Goal: Task Accomplishment & Management: Complete application form

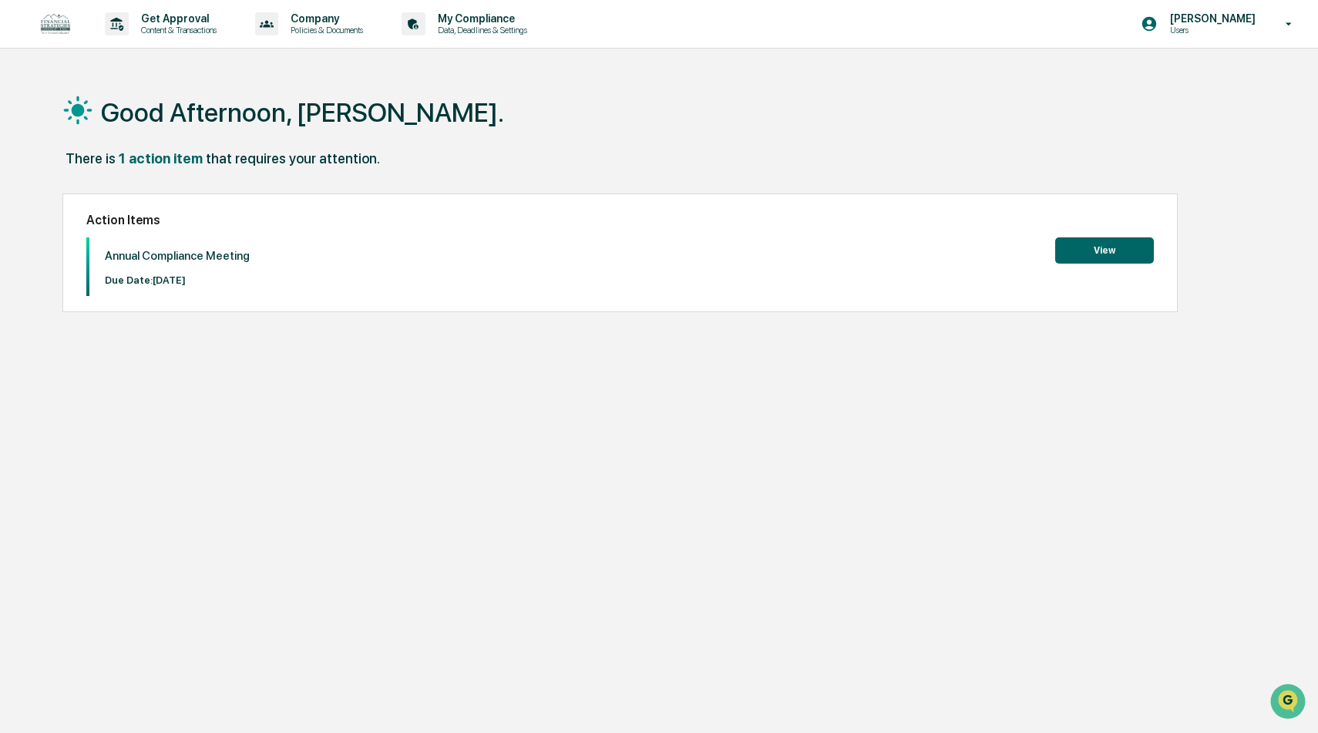
click at [1078, 251] on button "View" at bounding box center [1104, 250] width 99 height 26
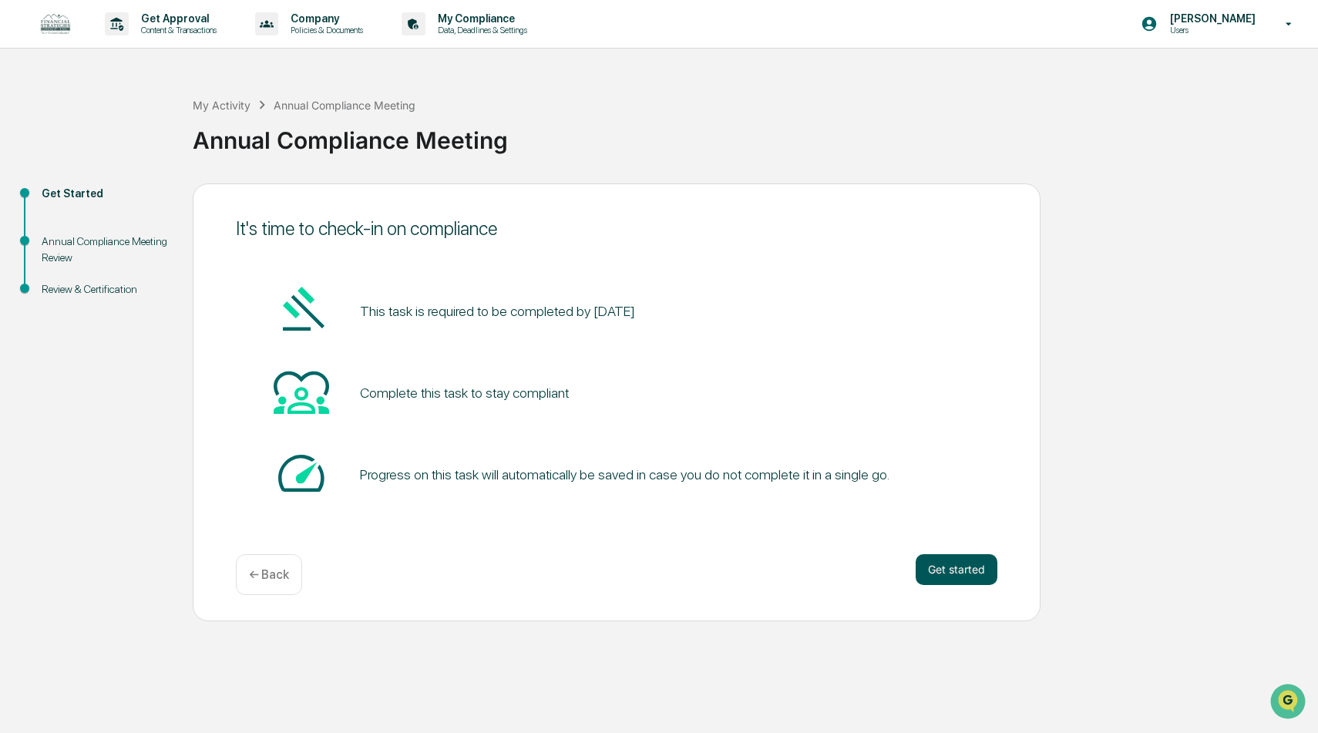
click at [967, 577] on button "Get started" at bounding box center [957, 569] width 82 height 31
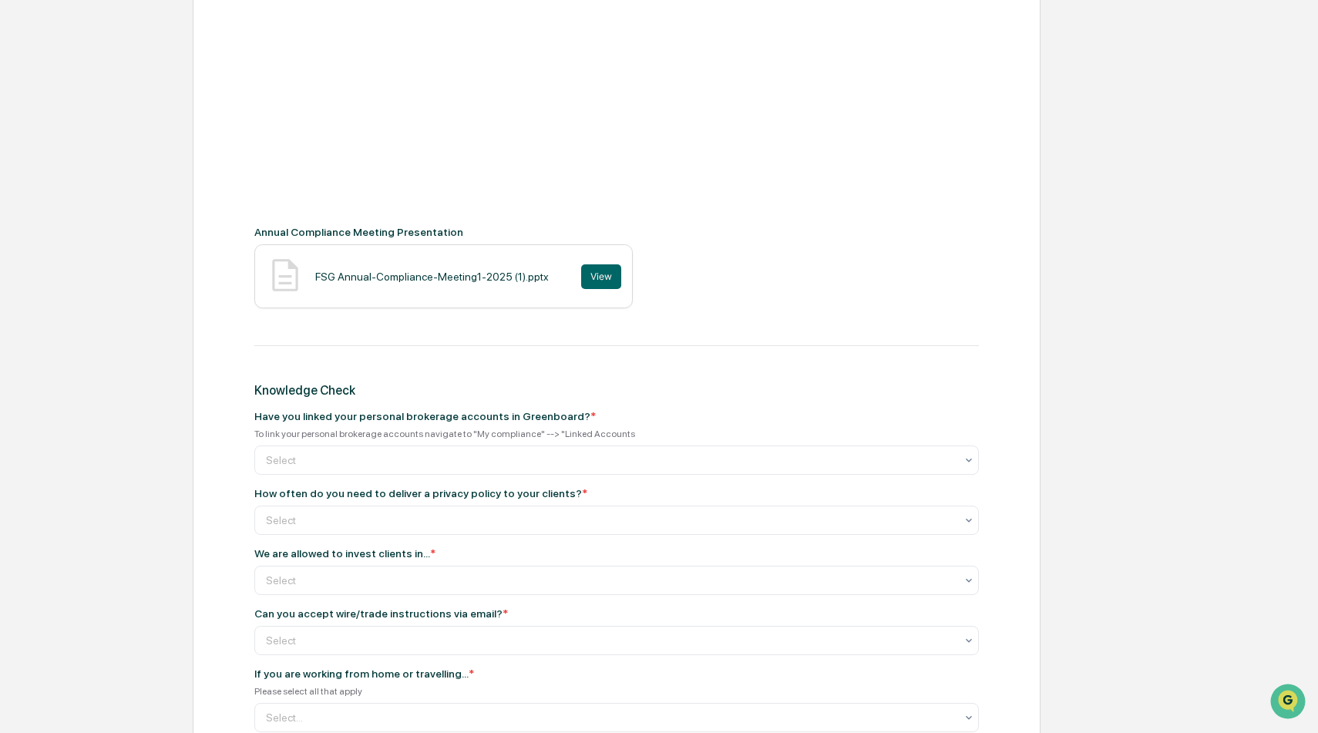
scroll to position [518, 0]
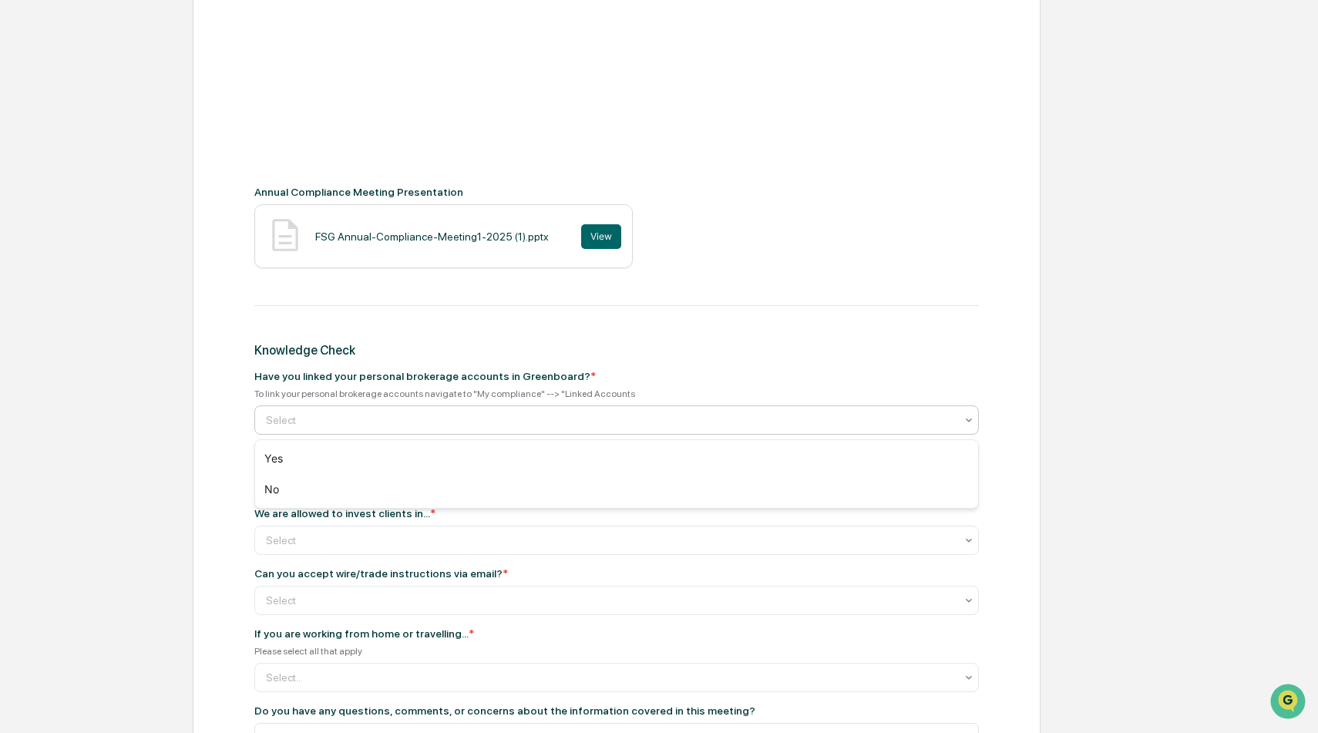
click at [603, 422] on div at bounding box center [610, 419] width 689 height 15
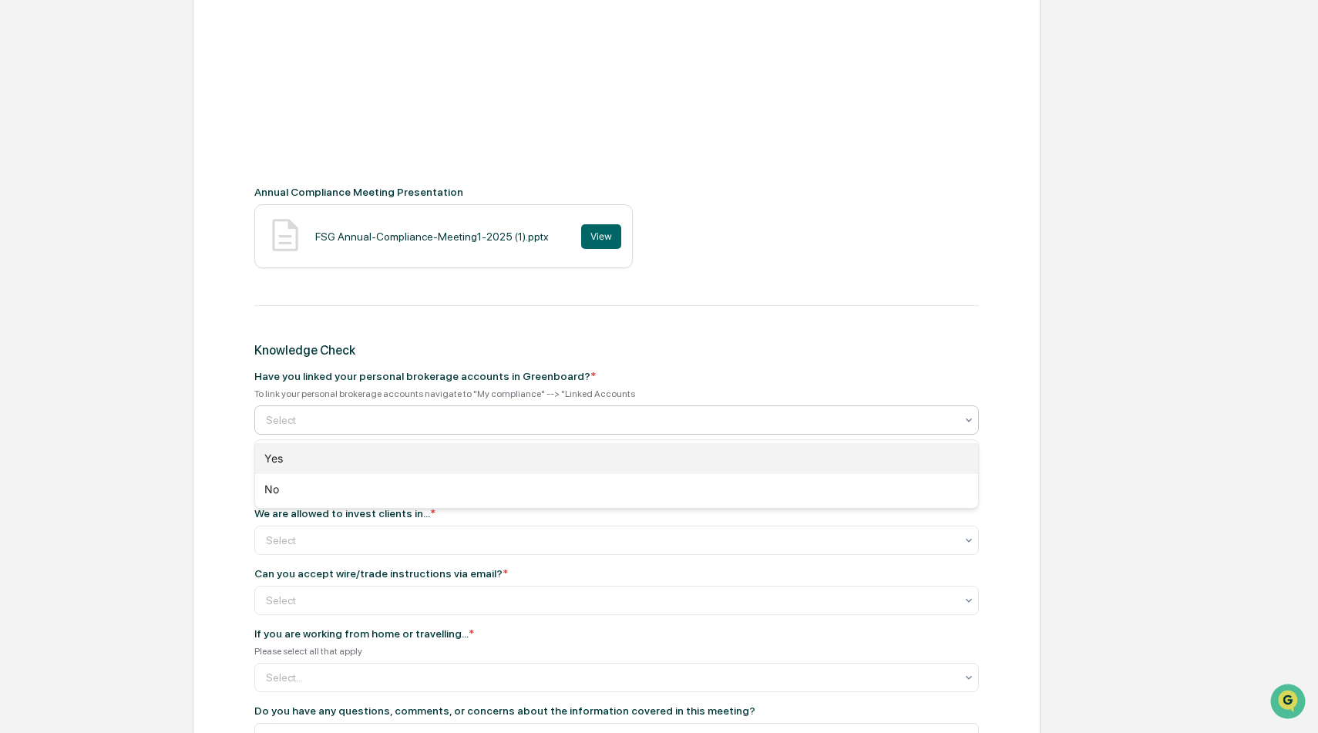
click at [508, 448] on div "Yes" at bounding box center [616, 458] width 723 height 31
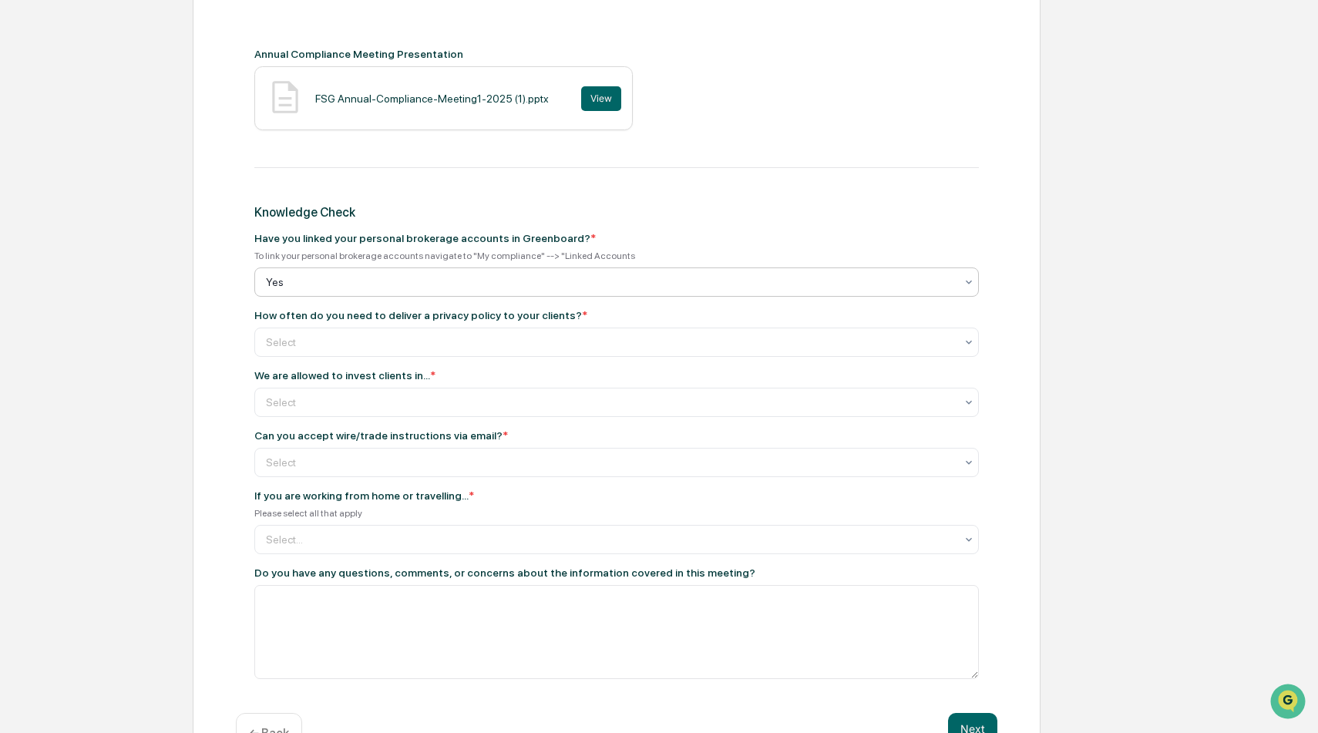
scroll to position [660, 0]
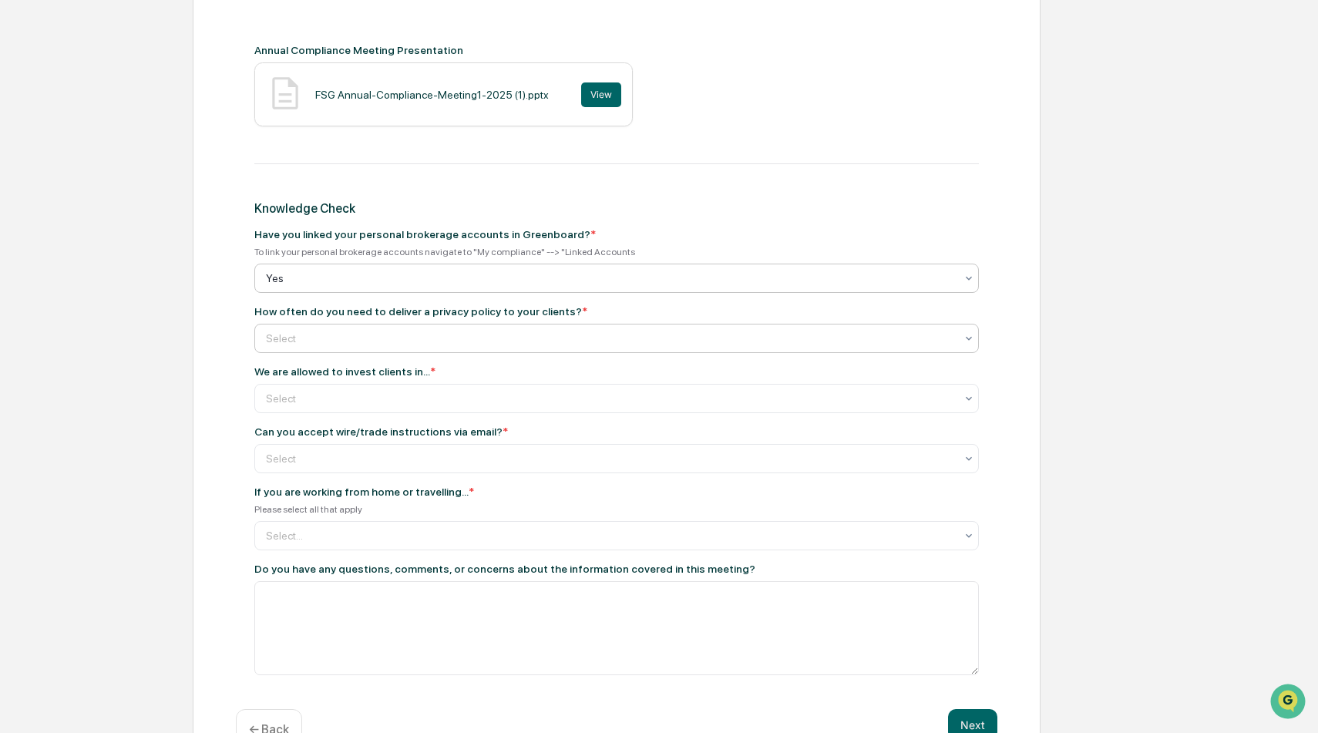
click at [535, 341] on div at bounding box center [610, 338] width 689 height 15
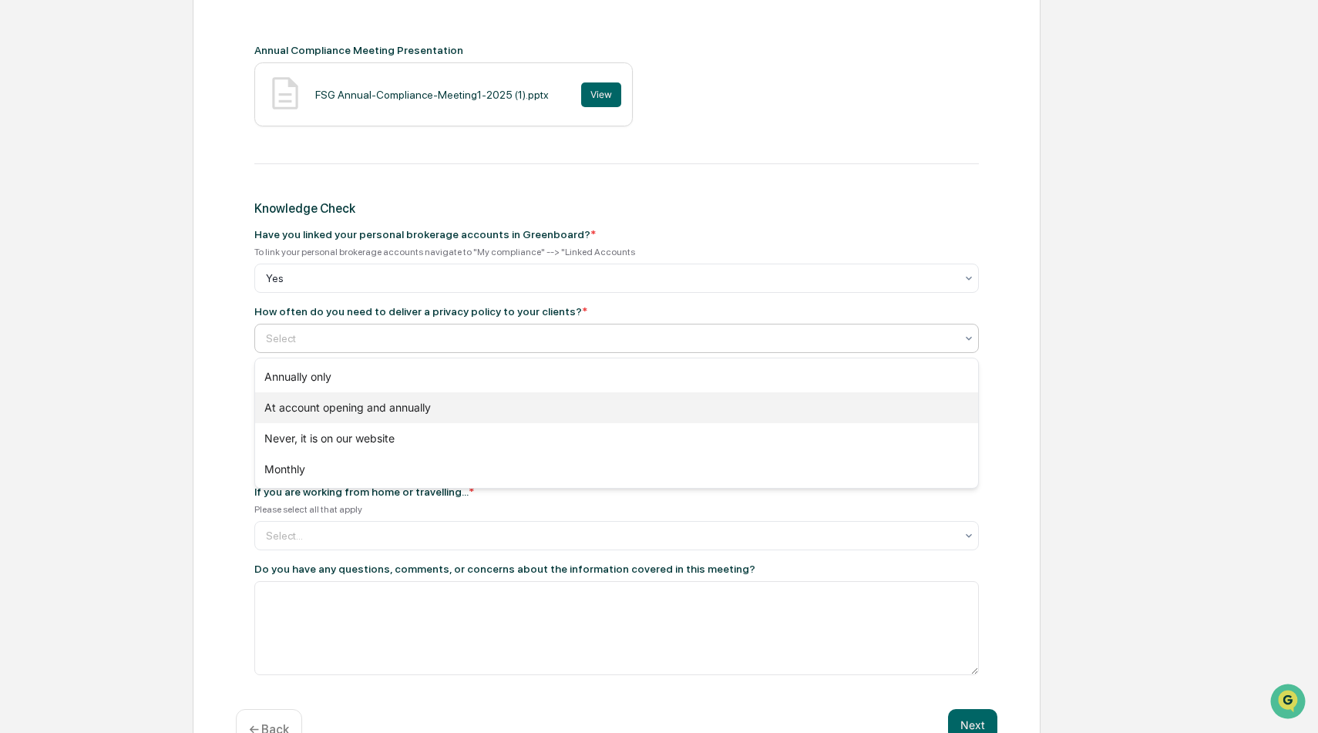
click at [449, 404] on div "At account opening and annually" at bounding box center [616, 407] width 723 height 31
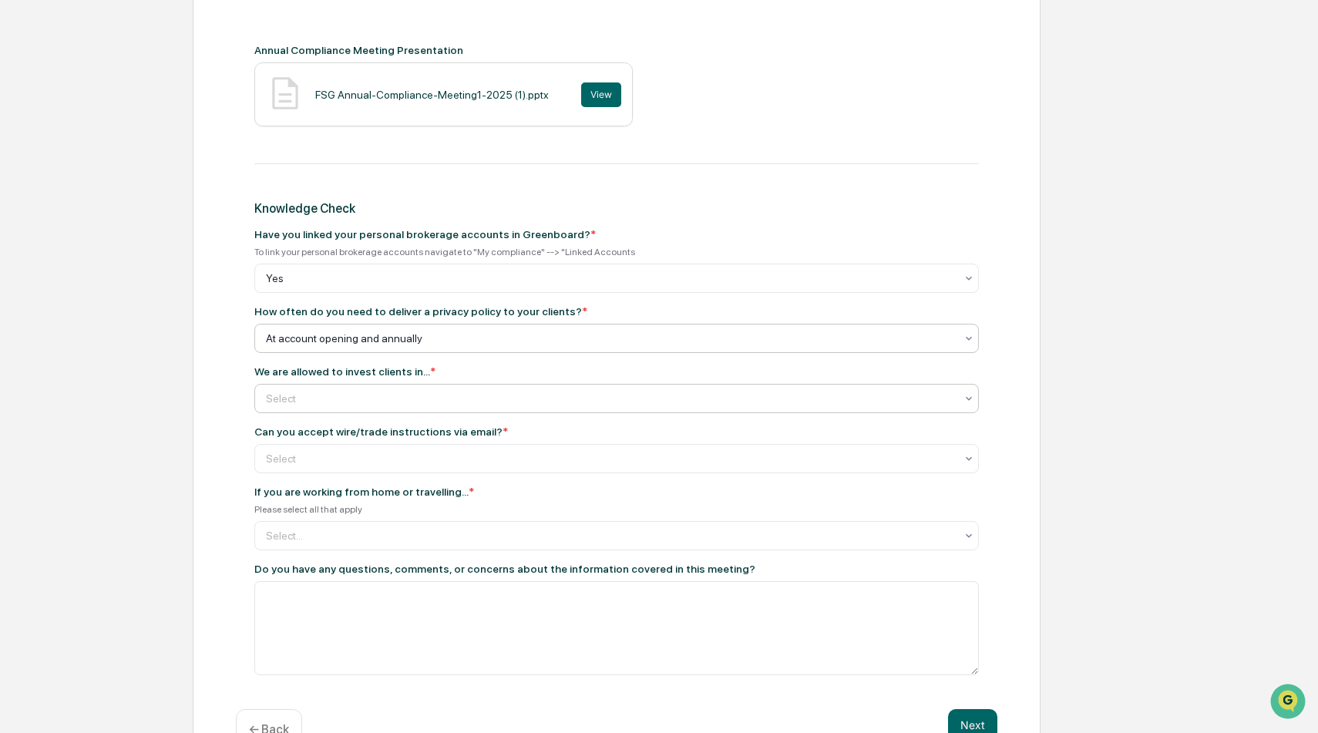
click at [459, 395] on div at bounding box center [610, 398] width 689 height 15
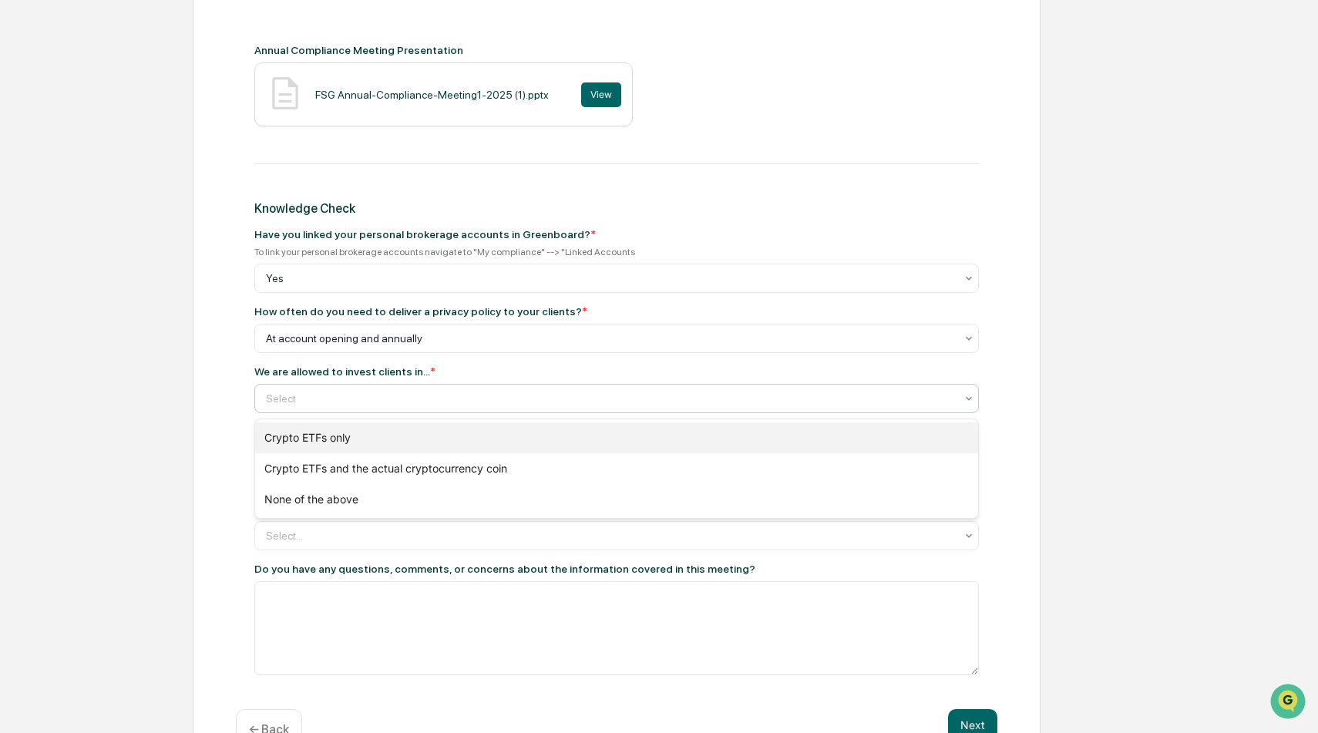
click at [404, 433] on div "Crypto ETFs only" at bounding box center [616, 437] width 723 height 31
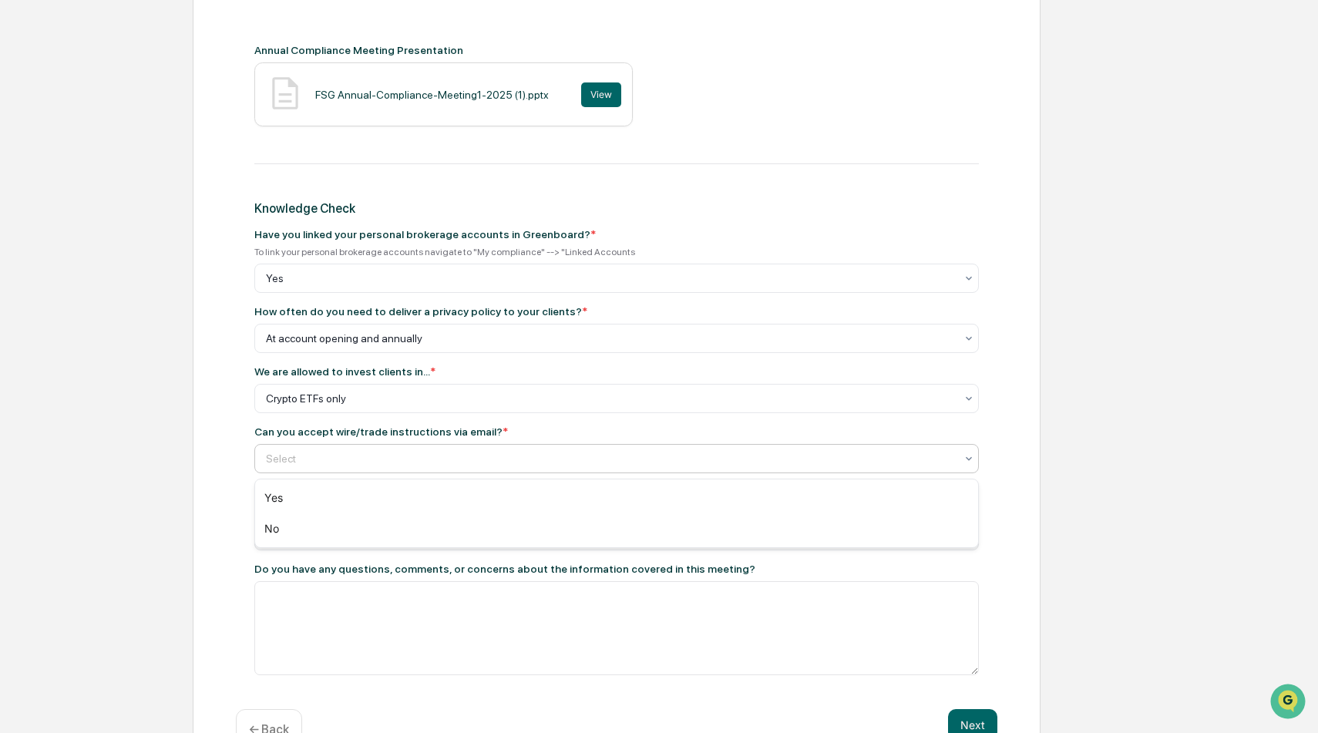
click at [378, 466] on div at bounding box center [610, 458] width 689 height 15
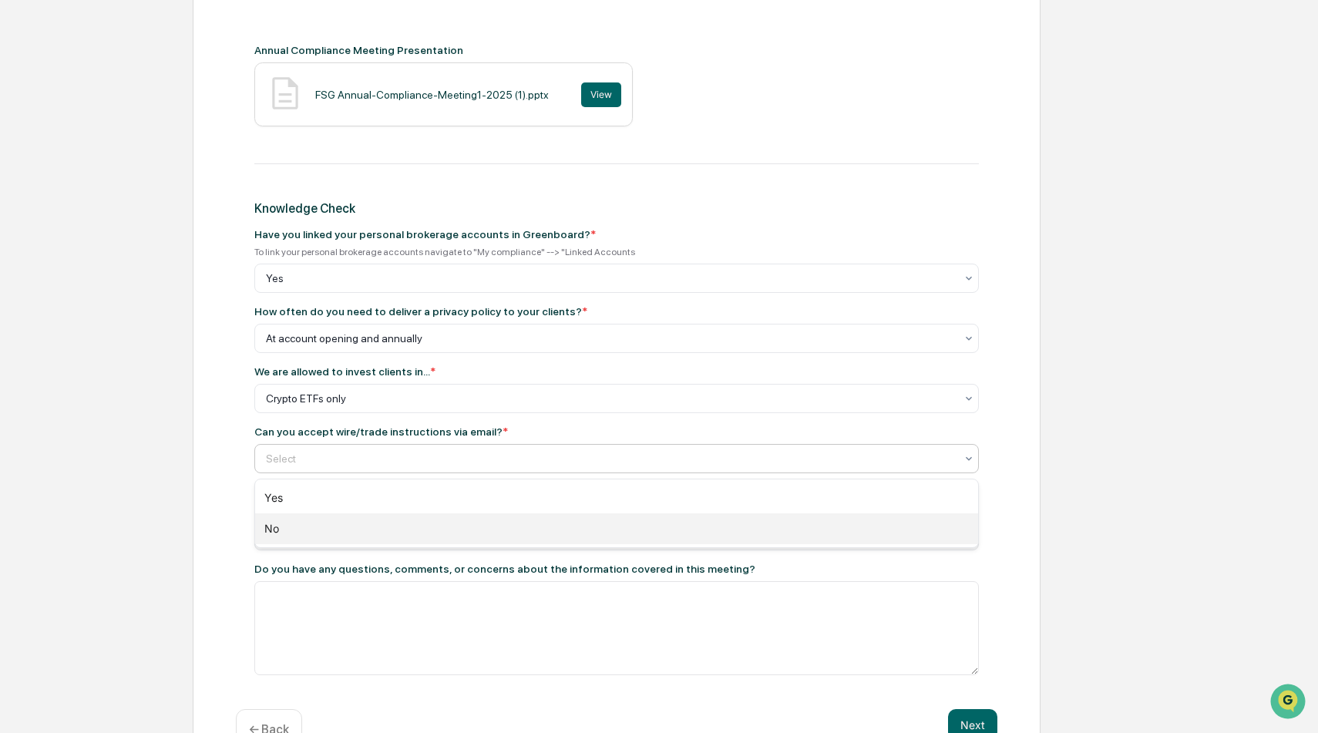
click at [327, 525] on div "No" at bounding box center [616, 528] width 723 height 31
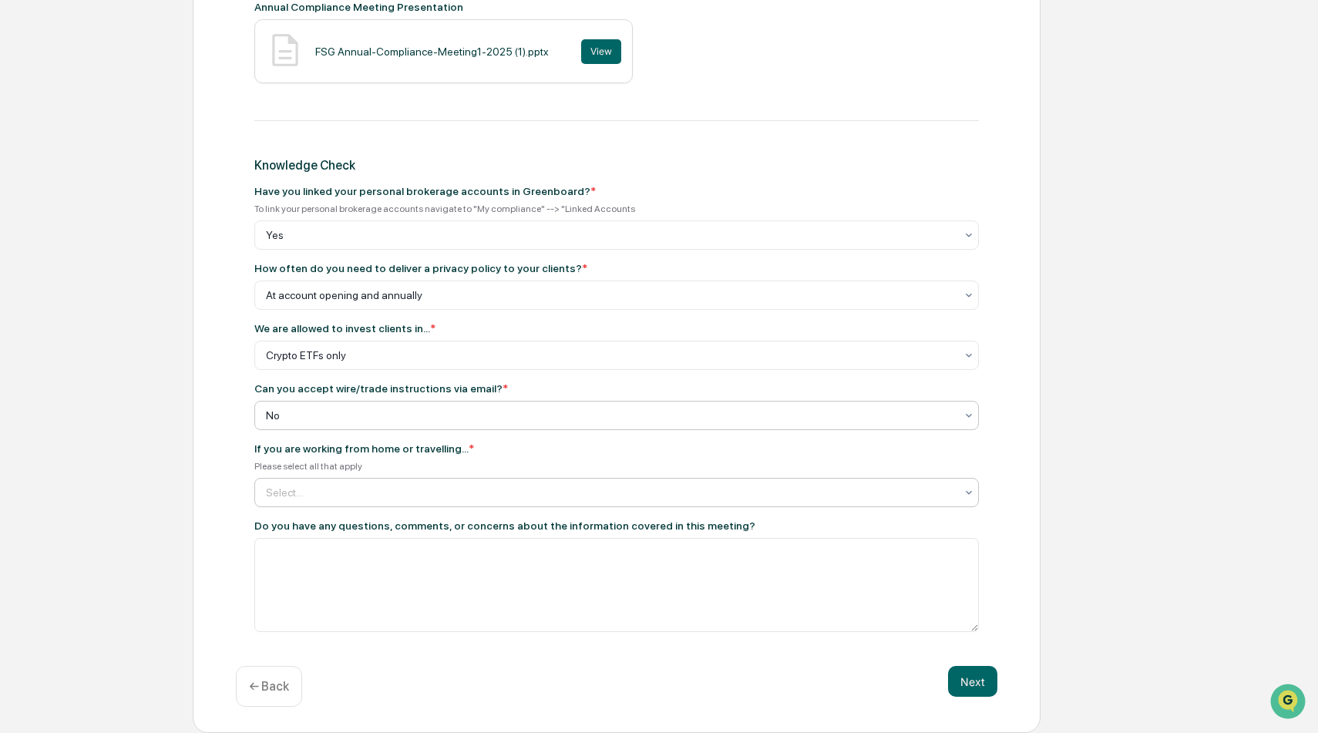
click at [405, 493] on div at bounding box center [610, 492] width 689 height 15
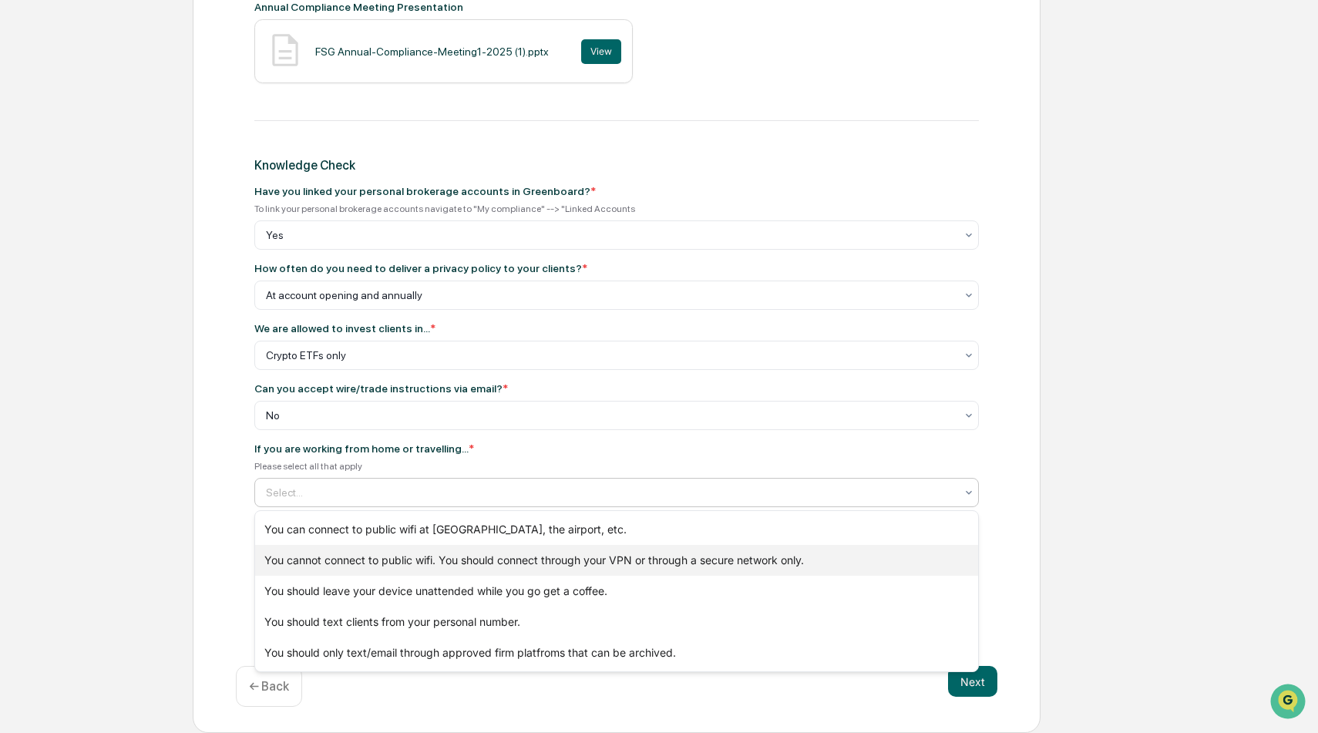
click at [412, 557] on div "You cannot connect to public wifi. You should connect through your VPN or throu…" at bounding box center [616, 560] width 723 height 31
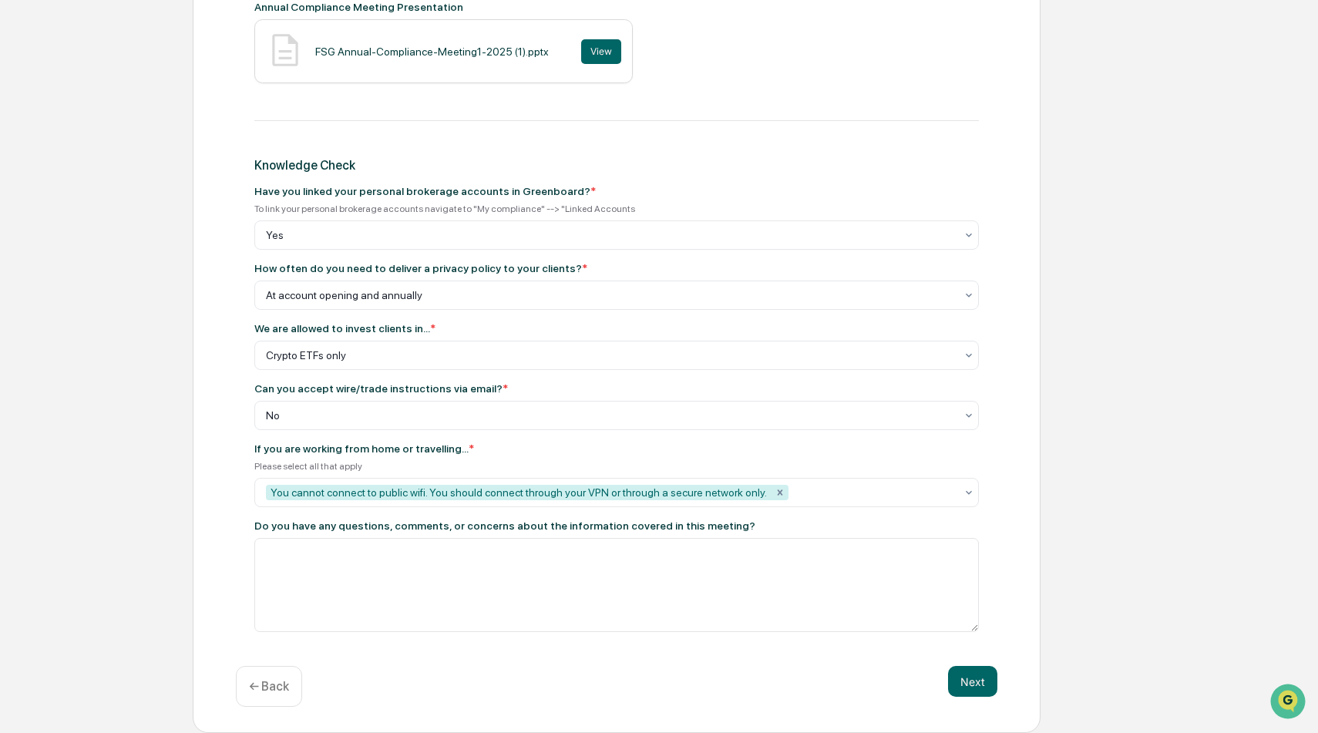
click at [1037, 457] on div "Annual Compliance Meeting Review Annual Compliance Meeting Recording Annual Com…" at bounding box center [617, 106] width 848 height 1253
click at [965, 681] on button "Next" at bounding box center [972, 681] width 49 height 31
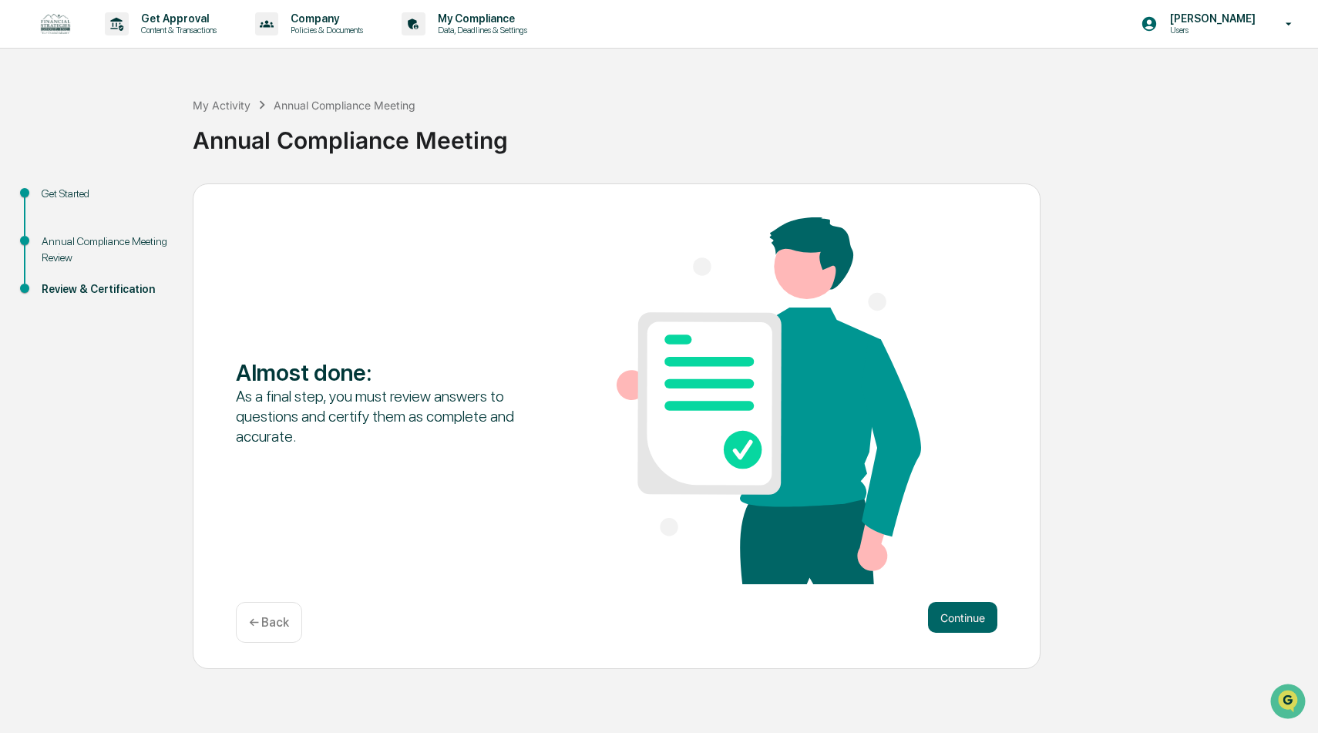
scroll to position [0, 0]
click at [957, 617] on button "Continue" at bounding box center [962, 617] width 69 height 31
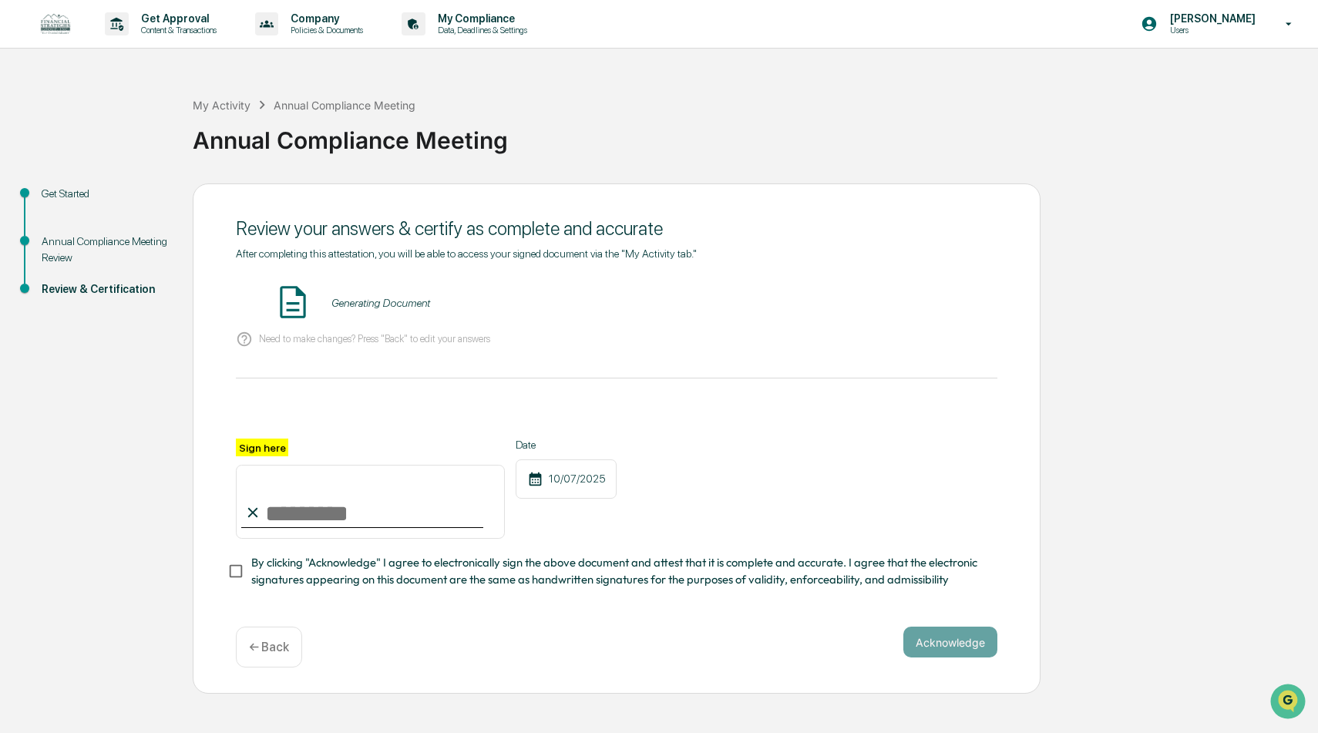
click at [288, 497] on input "Sign here" at bounding box center [370, 502] width 269 height 74
type input "**********"
click at [930, 642] on button "Acknowledge" at bounding box center [950, 642] width 94 height 31
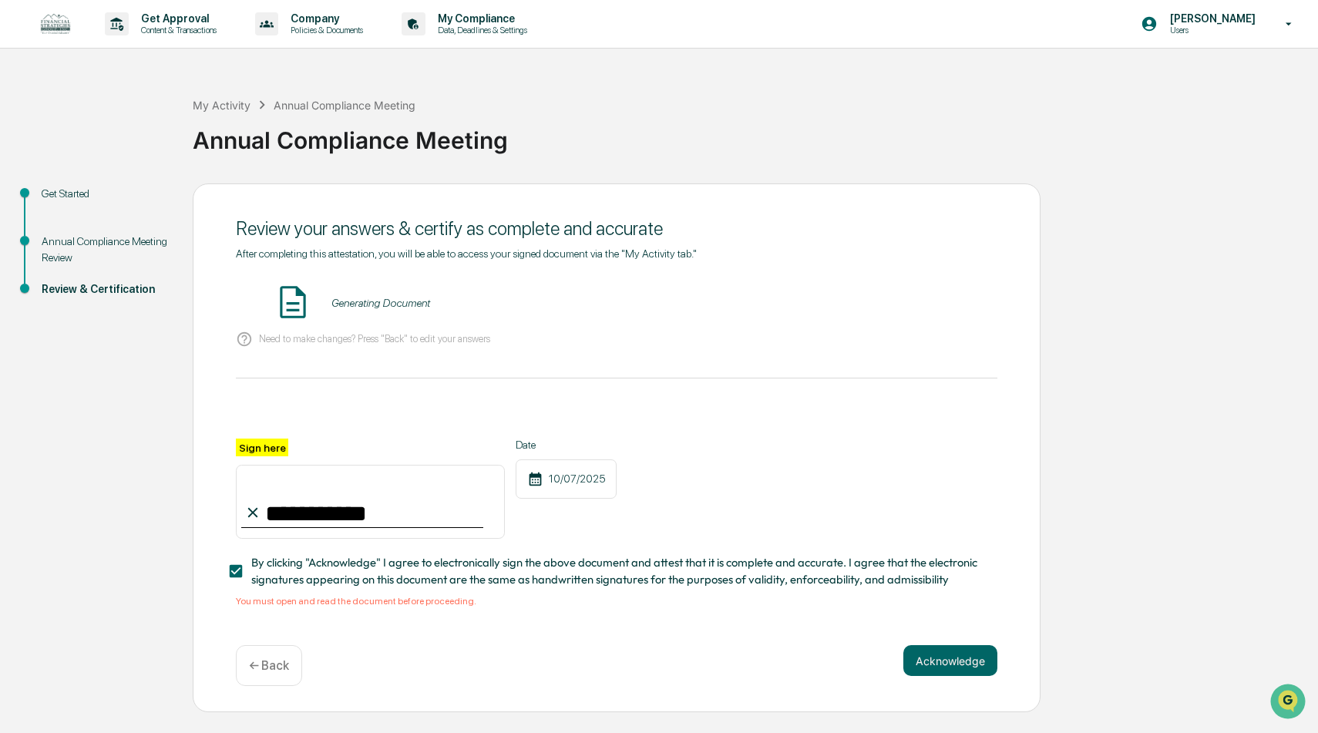
click at [294, 300] on img at bounding box center [293, 302] width 39 height 39
click at [883, 300] on button "VIEW" at bounding box center [909, 303] width 100 height 26
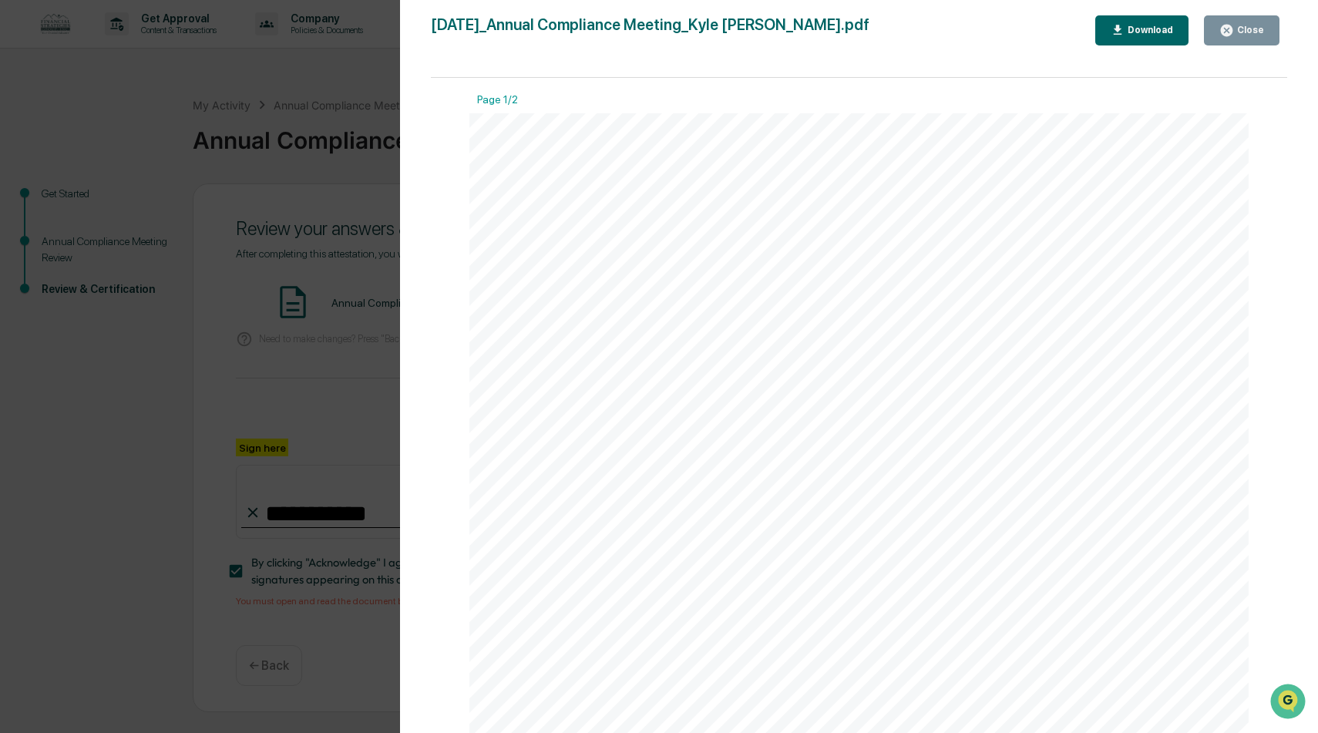
click at [1256, 33] on div "Close" at bounding box center [1249, 30] width 30 height 11
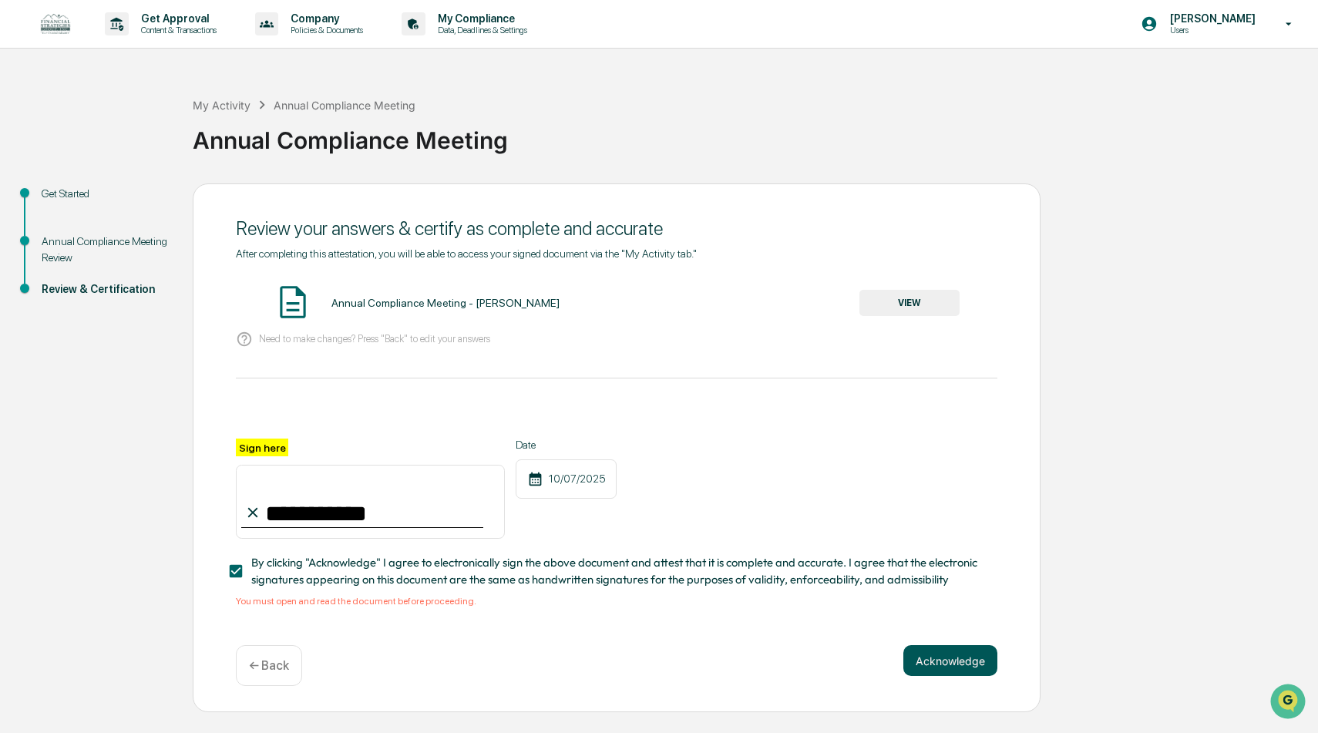
click at [953, 660] on button "Acknowledge" at bounding box center [950, 660] width 94 height 31
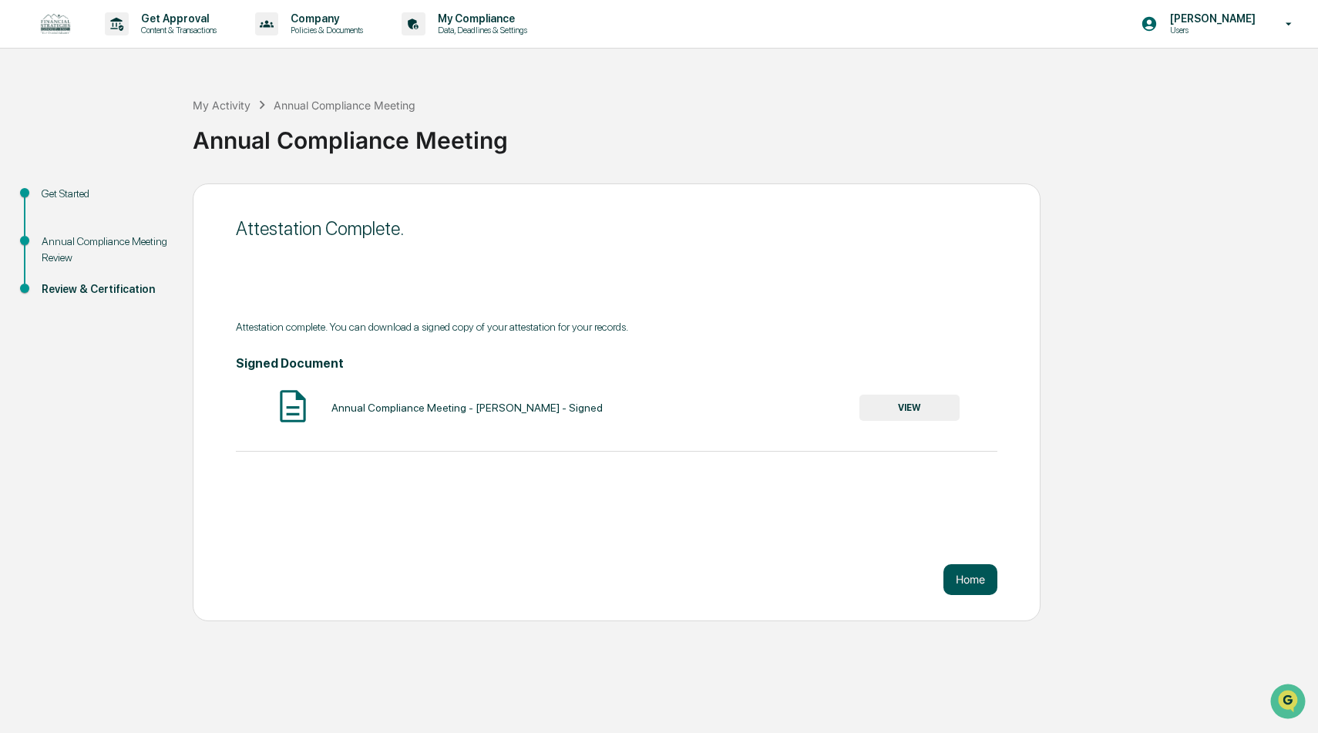
click at [967, 583] on button "Home" at bounding box center [970, 579] width 54 height 31
